Goal: Task Accomplishment & Management: Complete application form

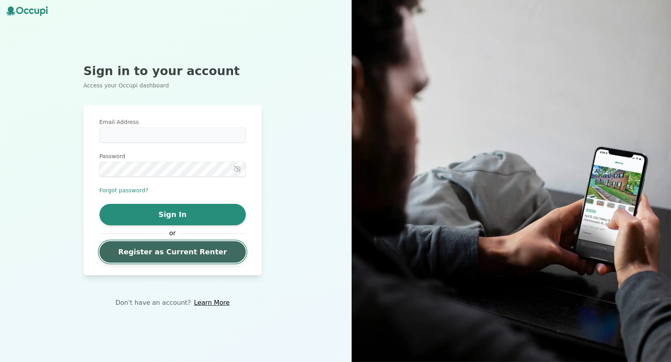
click at [155, 251] on link "Register as Current Renter" at bounding box center [172, 251] width 146 height 21
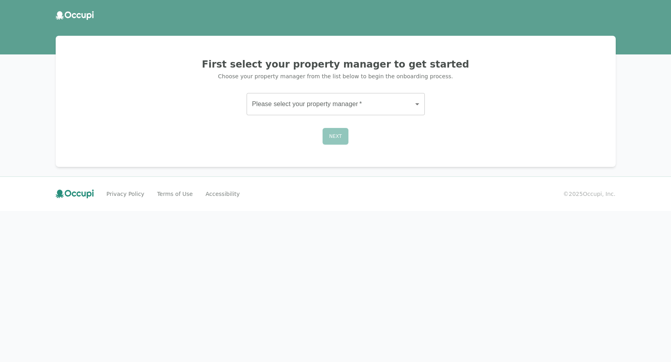
click at [317, 103] on body "First select your property manager to get started Choose your property manager …" at bounding box center [335, 181] width 671 height 362
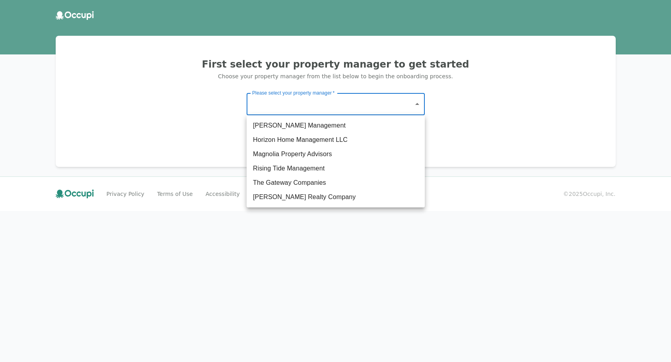
click at [288, 181] on li "The Gateway Companies" at bounding box center [335, 183] width 178 height 14
type input "**********"
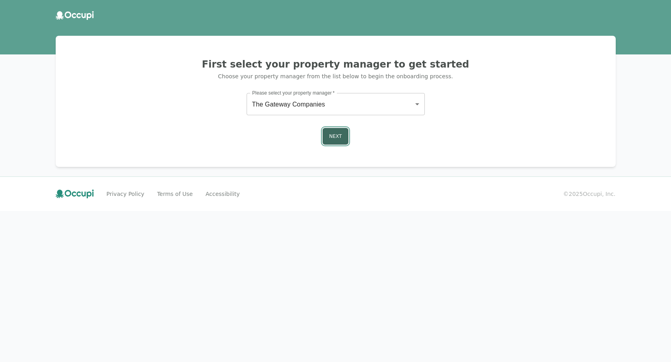
click at [328, 133] on button "Next" at bounding box center [335, 136] width 26 height 17
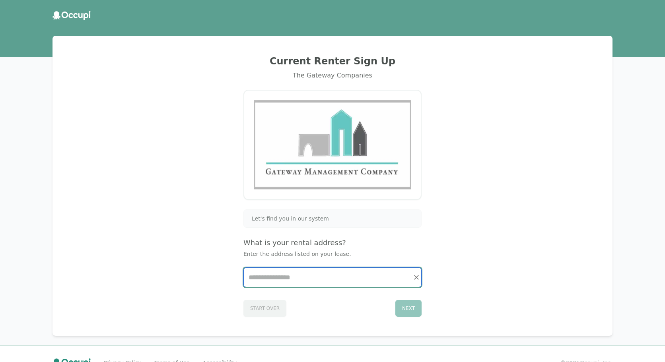
click at [297, 281] on input "Start typing..." at bounding box center [332, 277] width 177 height 19
type input "*"
